Goal: Transaction & Acquisition: Book appointment/travel/reservation

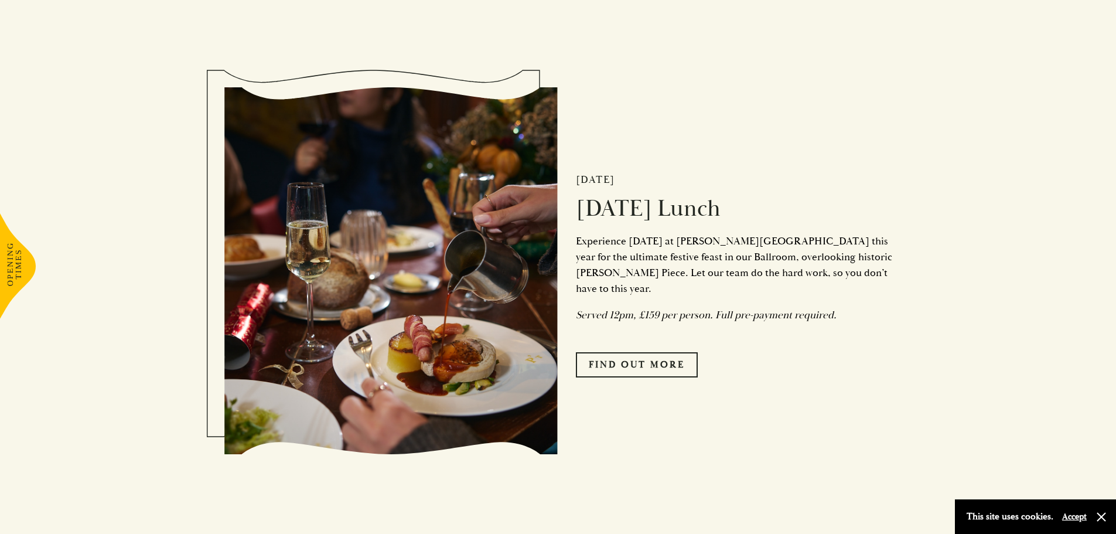
scroll to position [1523, 0]
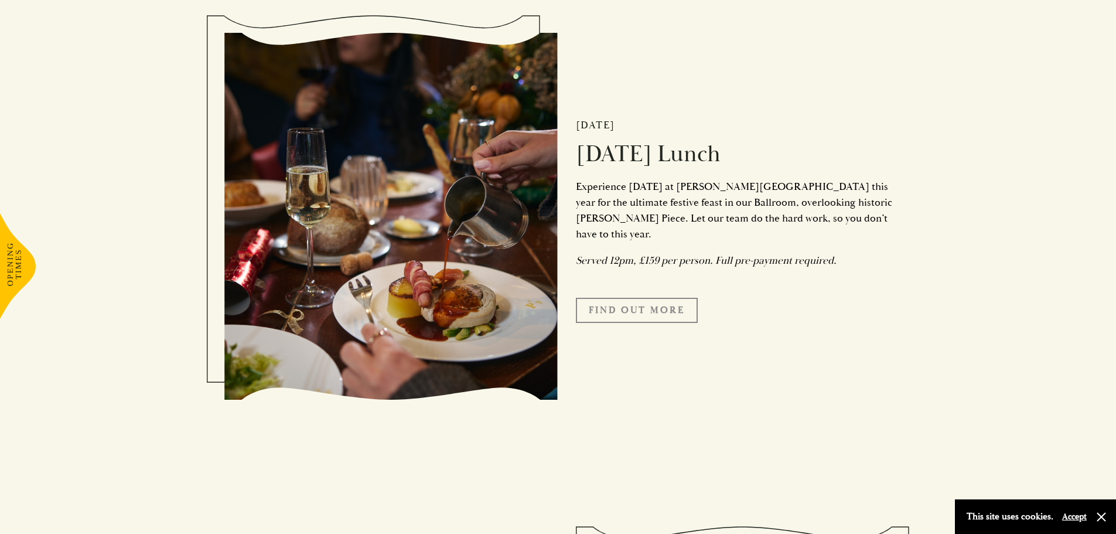
click at [665, 310] on link "Find Out More" at bounding box center [637, 310] width 122 height 25
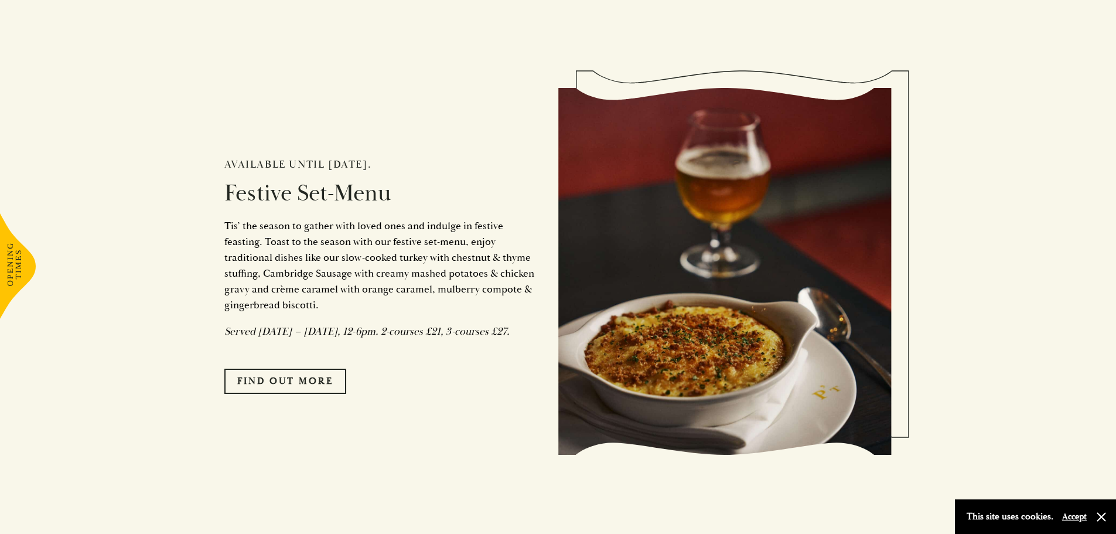
scroll to position [996, 0]
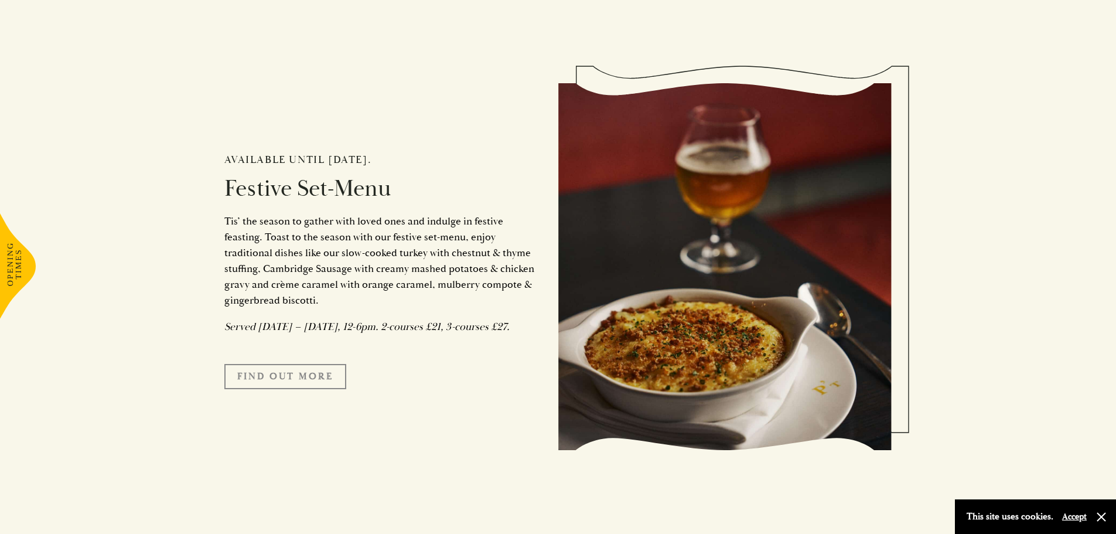
click at [305, 387] on link "FIND OUT MORE" at bounding box center [285, 376] width 122 height 25
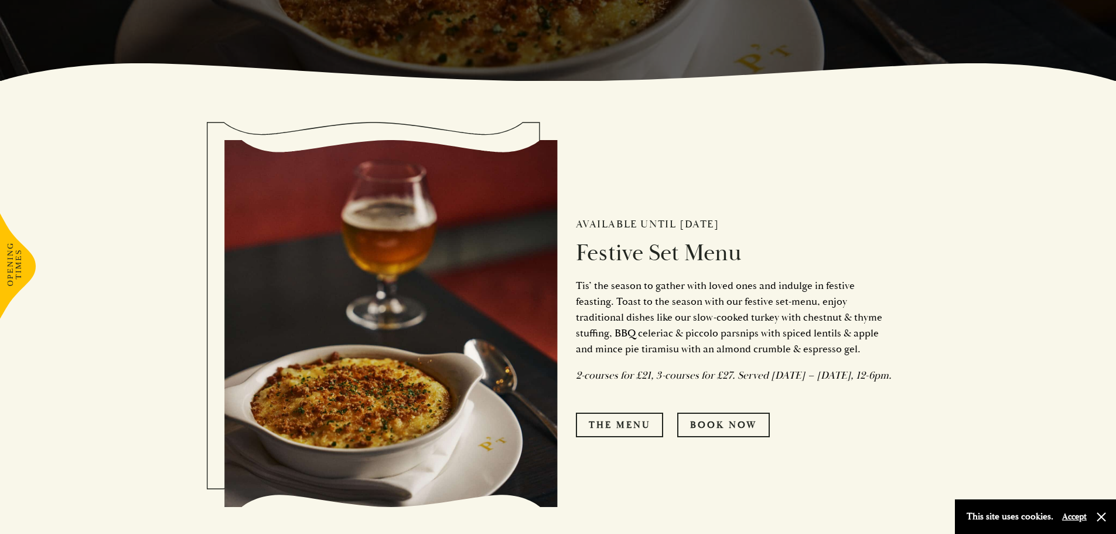
scroll to position [527, 0]
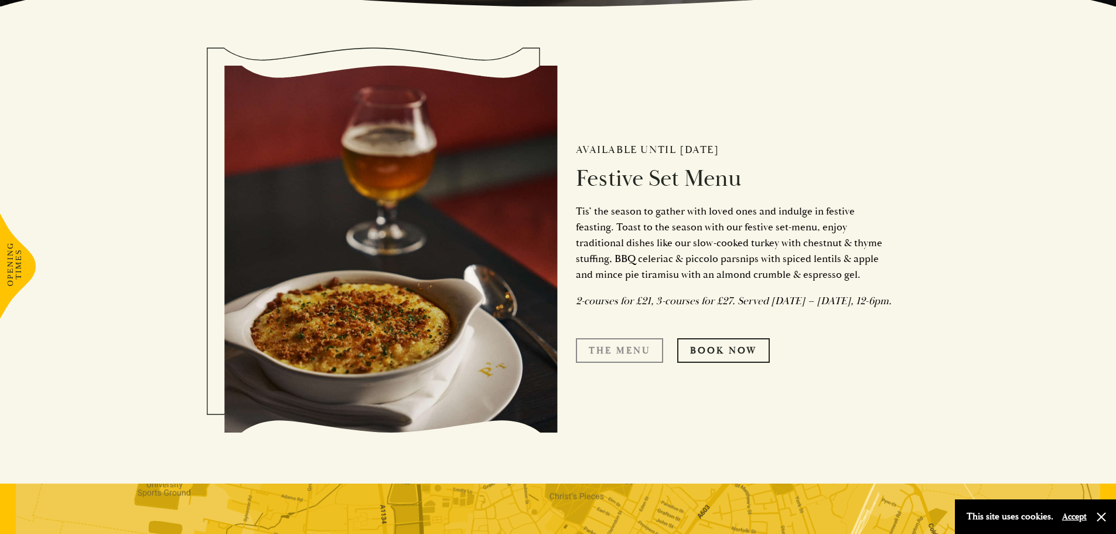
click at [636, 352] on link "The Menu" at bounding box center [619, 350] width 87 height 25
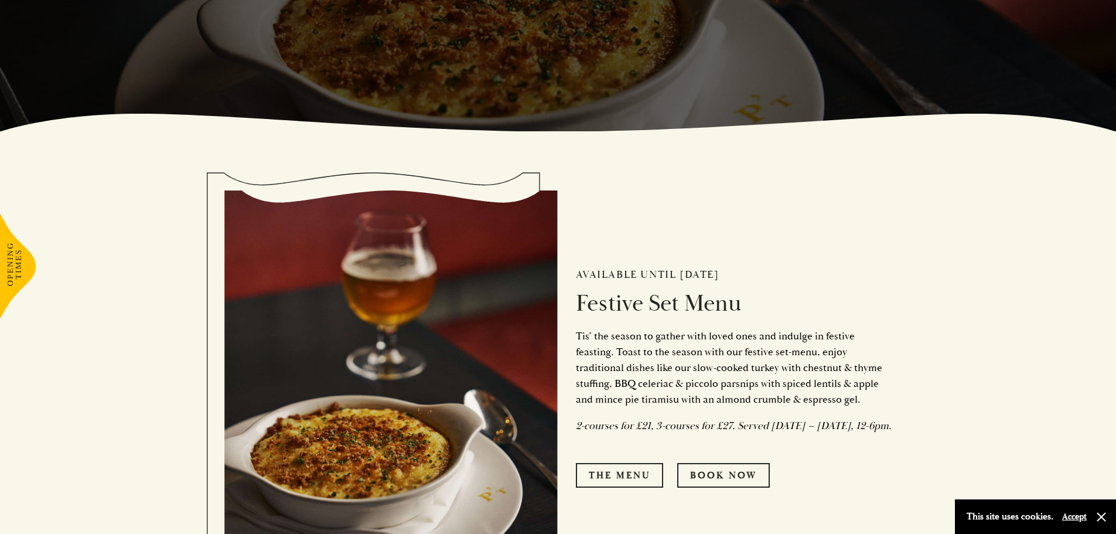
scroll to position [410, 0]
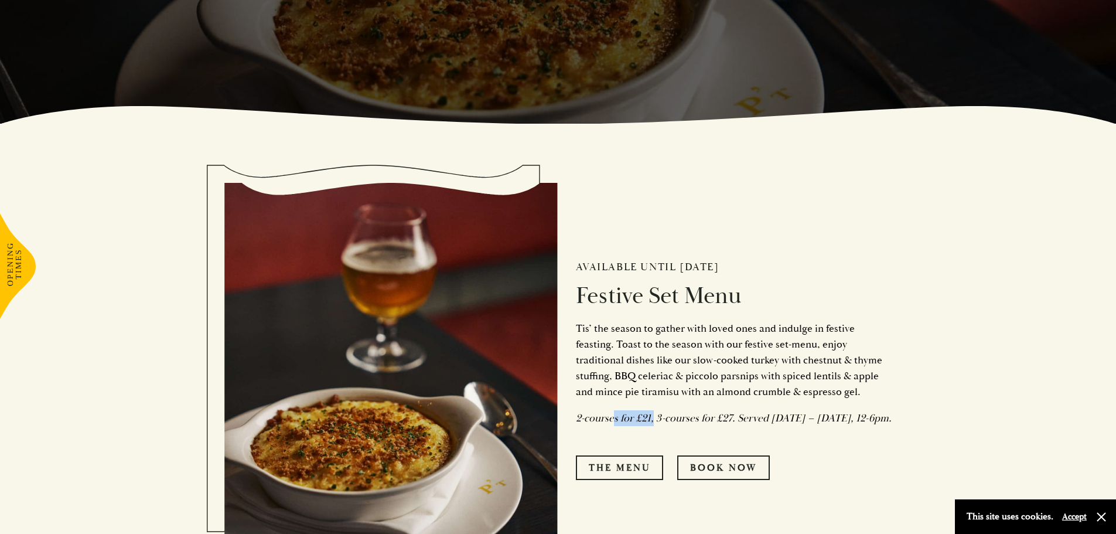
drag, startPoint x: 616, startPoint y: 413, endPoint x: 695, endPoint y: 408, distance: 78.7
click at [651, 411] on em "2-courses for £21, 3-courses for £27. Served [DATE] – [DATE], 12-6pm." at bounding box center [734, 417] width 316 height 13
click at [715, 411] on em "2-courses for £21, 3-courses for £27. Served [DATE] – [DATE], 12-6pm." at bounding box center [734, 417] width 316 height 13
drag, startPoint x: 668, startPoint y: 409, endPoint x: 801, endPoint y: 402, distance: 132.6
click at [790, 410] on p "2-courses for £21, 3-courses for £27. Served [DATE] – [DATE], 12-6pm." at bounding box center [734, 418] width 316 height 16
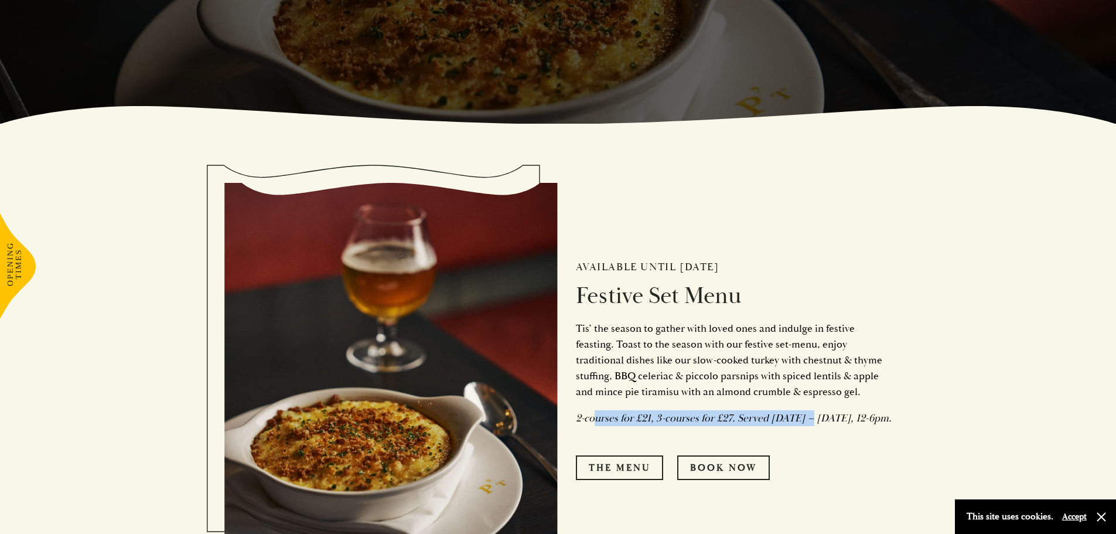
drag, startPoint x: 808, startPoint y: 408, endPoint x: 588, endPoint y: 415, distance: 220.4
click at [588, 415] on em "2-courses for £21, 3-courses for £27. Served Monday – Saturday, 12-6pm." at bounding box center [734, 417] width 316 height 13
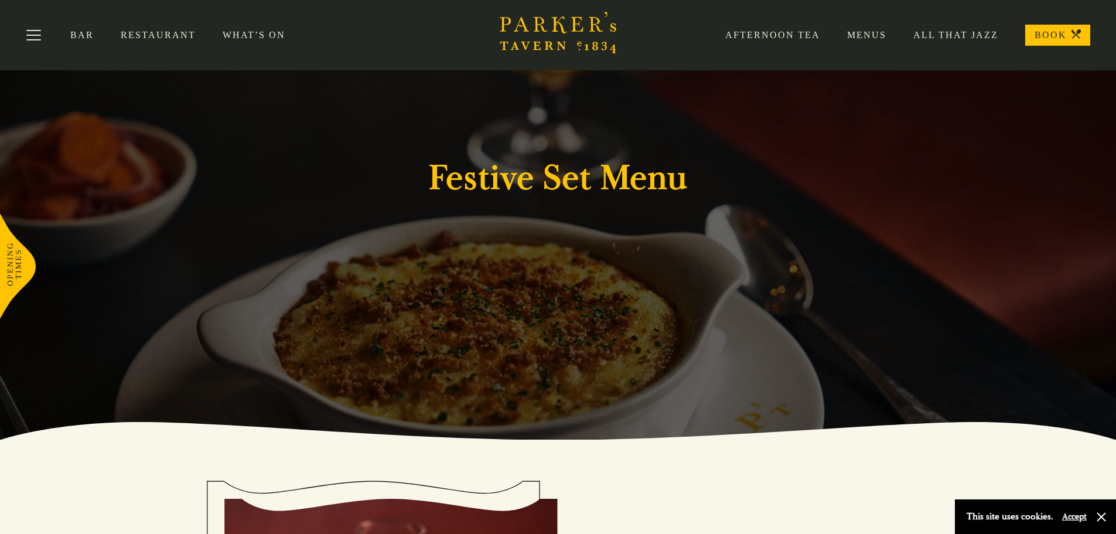
scroll to position [0, 0]
